Goal: Information Seeking & Learning: Learn about a topic

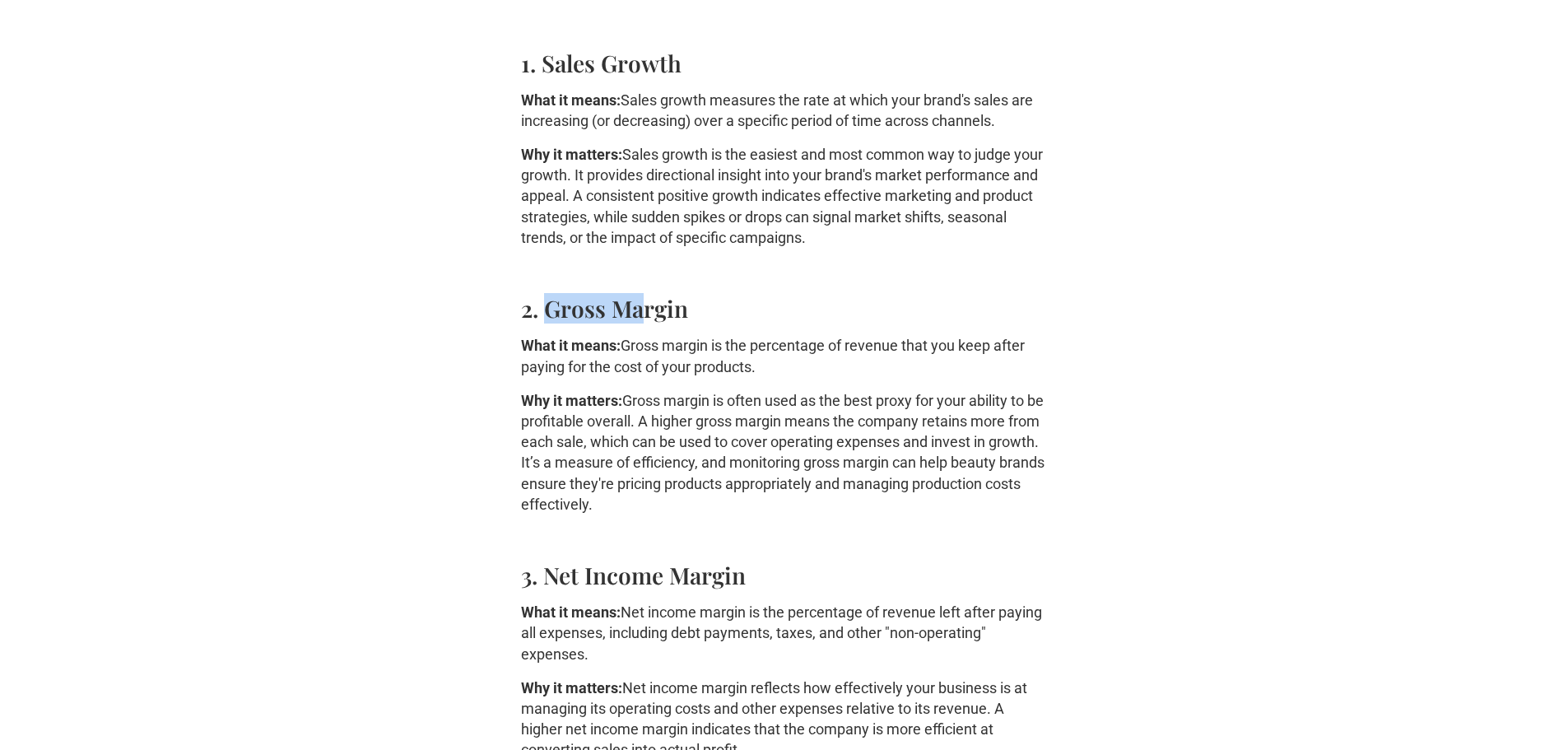
drag, startPoint x: 550, startPoint y: 318, endPoint x: 644, endPoint y: 317, distance: 94.0
click at [644, 317] on h4 "2. Gross Margin" at bounding box center [784, 308] width 526 height 27
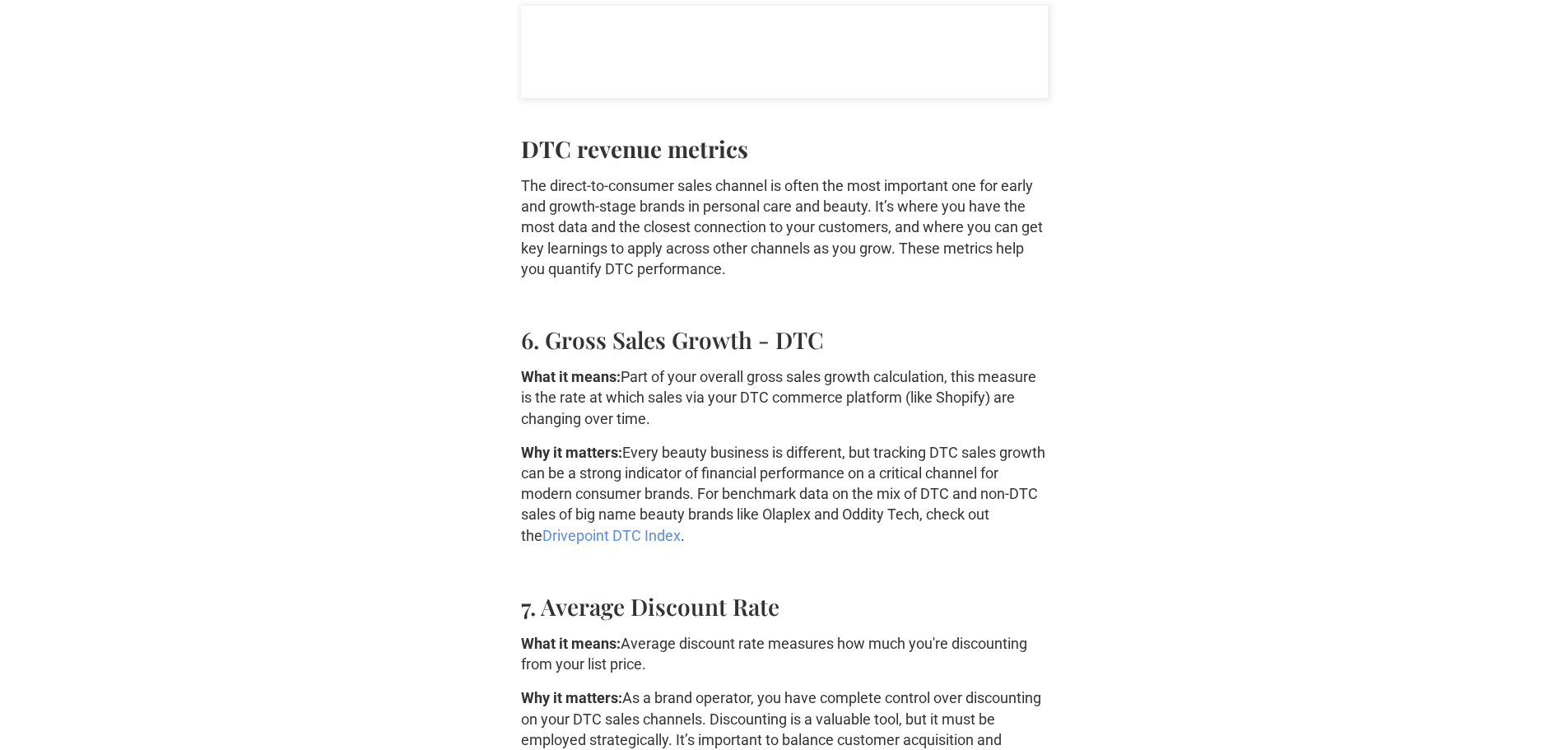
scroll to position [2635, 0]
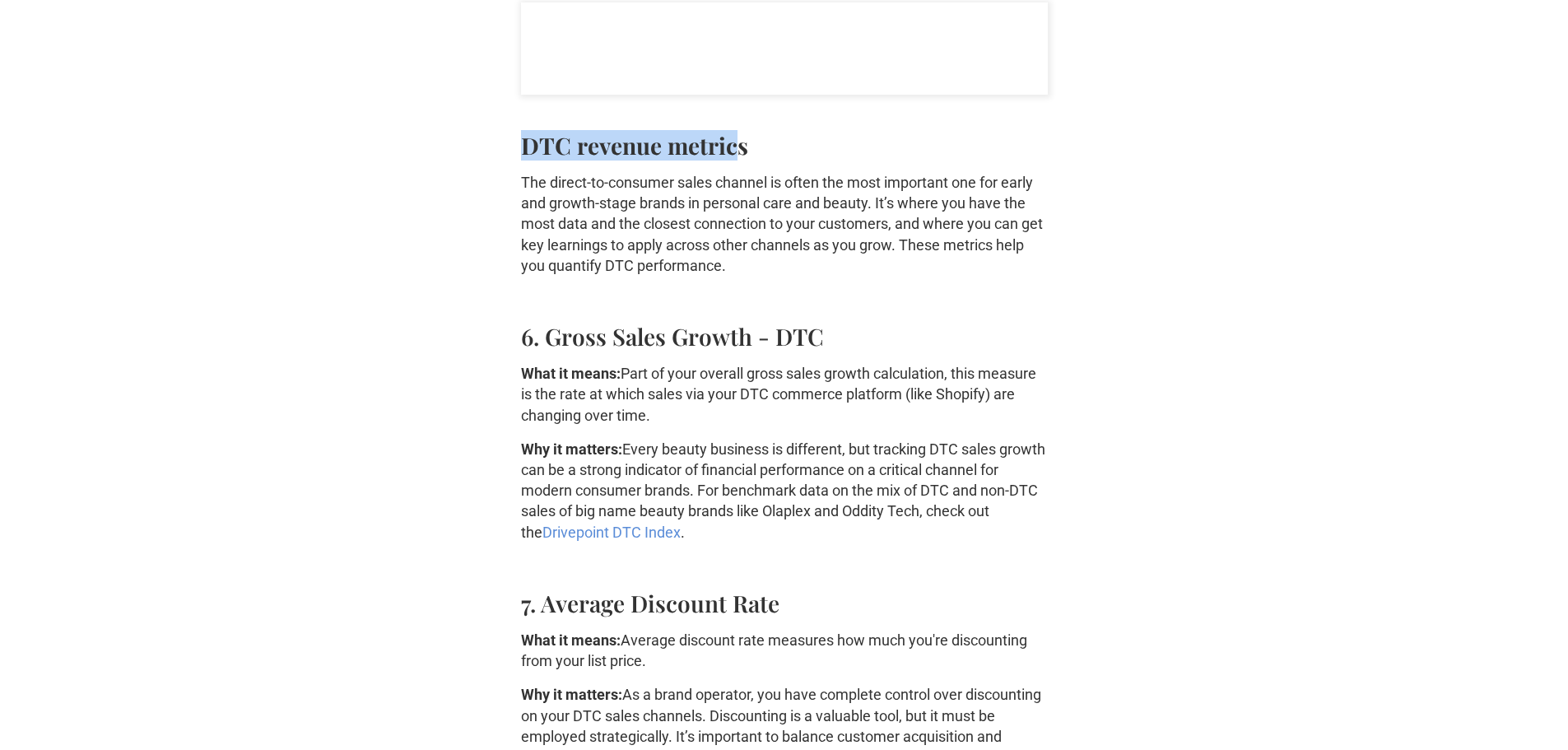
drag, startPoint x: 533, startPoint y: 138, endPoint x: 732, endPoint y: 139, distance: 199.0
click at [732, 139] on strong "DTC revenue metrics" at bounding box center [634, 145] width 227 height 31
click at [862, 184] on p "The direct-to-consumer sales channel is often the most important one for early …" at bounding box center [784, 223] width 526 height 103
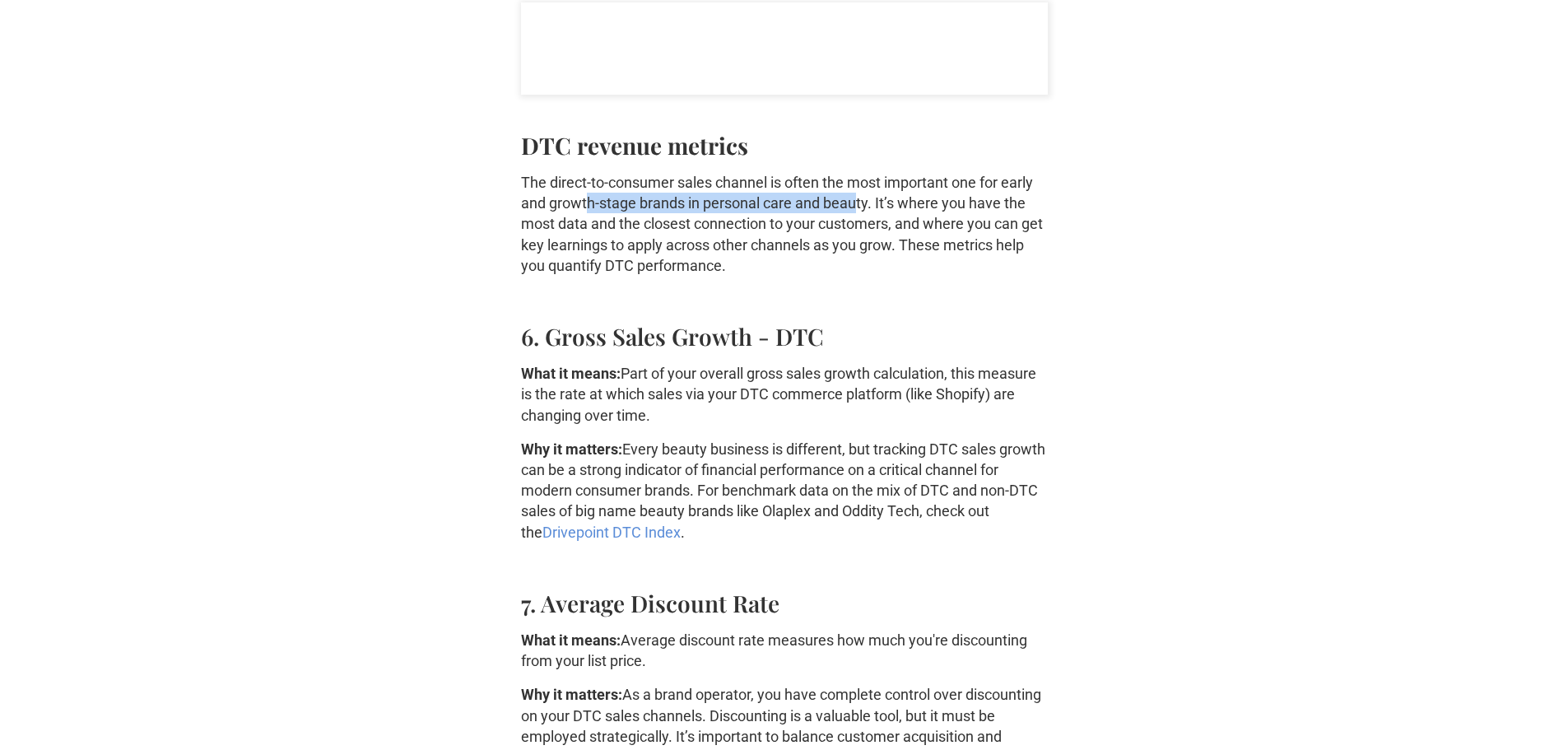
drag, startPoint x: 584, startPoint y: 202, endPoint x: 893, endPoint y: 204, distance: 309.0
click at [864, 204] on p "The direct-to-consumer sales channel is often the most important one for early …" at bounding box center [784, 223] width 526 height 103
click at [902, 203] on p "The direct-to-consumer sales channel is often the most important one for early …" at bounding box center [784, 223] width 526 height 103
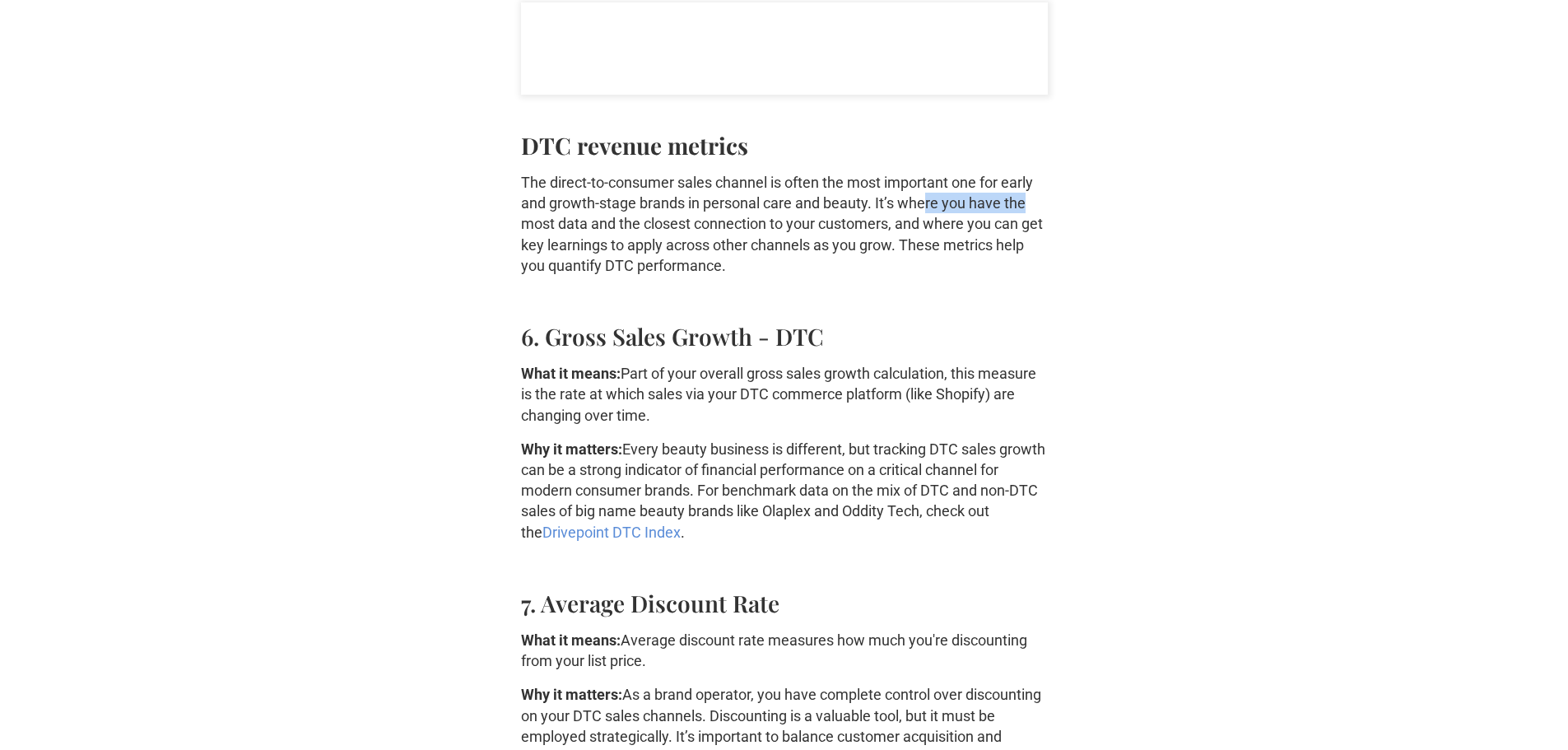
drag, startPoint x: 932, startPoint y: 200, endPoint x: 1067, endPoint y: 197, distance: 135.0
click at [773, 214] on p "The direct-to-consumer sales channel is often the most important one for early …" at bounding box center [784, 223] width 526 height 103
drag, startPoint x: 551, startPoint y: 231, endPoint x: 884, endPoint y: 225, distance: 333.1
click at [883, 225] on p "The direct-to-consumer sales channel is often the most important one for early …" at bounding box center [784, 223] width 526 height 103
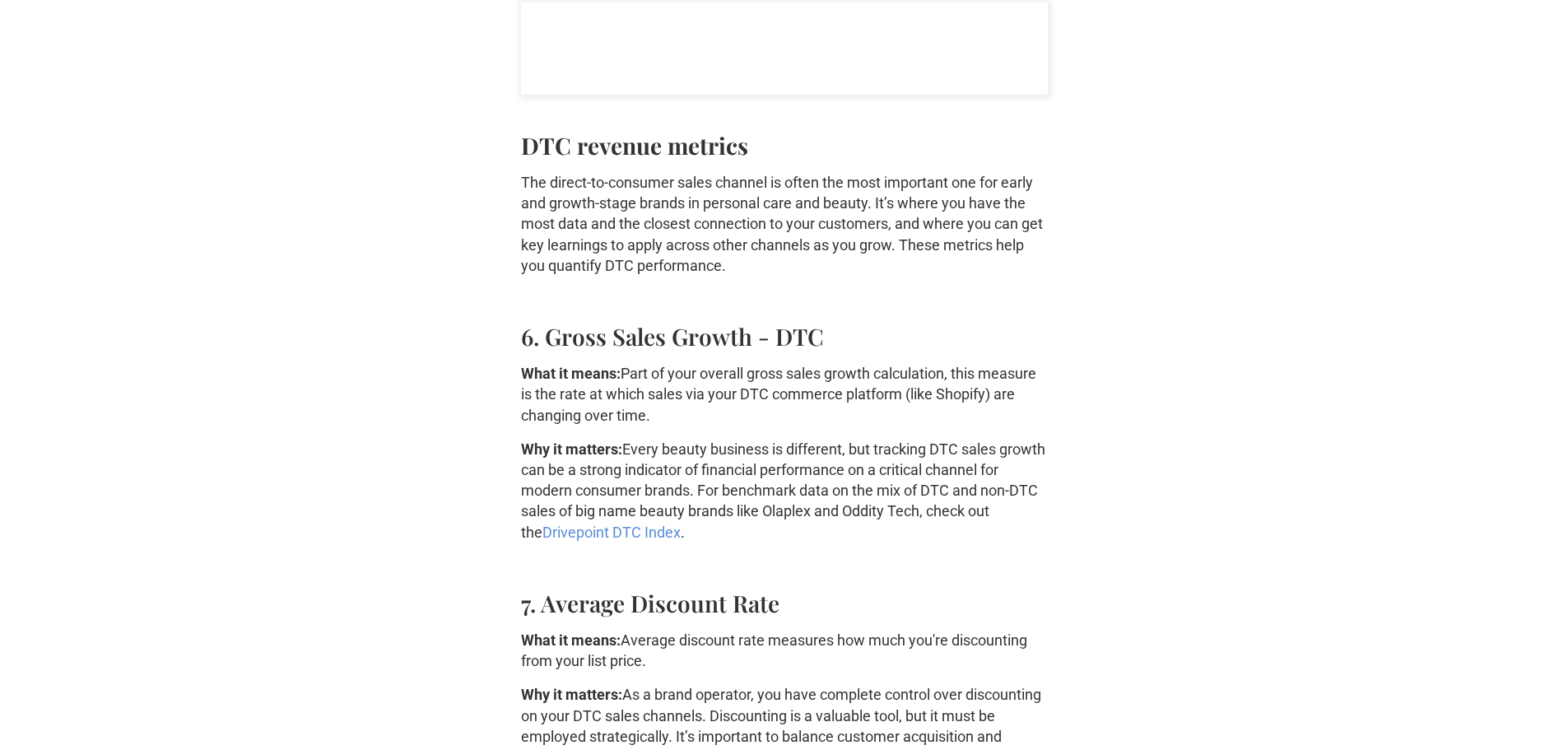
click at [961, 224] on p "The direct-to-consumer sales channel is often the most important one for early …" at bounding box center [784, 223] width 526 height 103
click at [853, 236] on p "The direct-to-consumer sales channel is often the most important one for early …" at bounding box center [784, 223] width 526 height 103
